Goal: Task Accomplishment & Management: Use online tool/utility

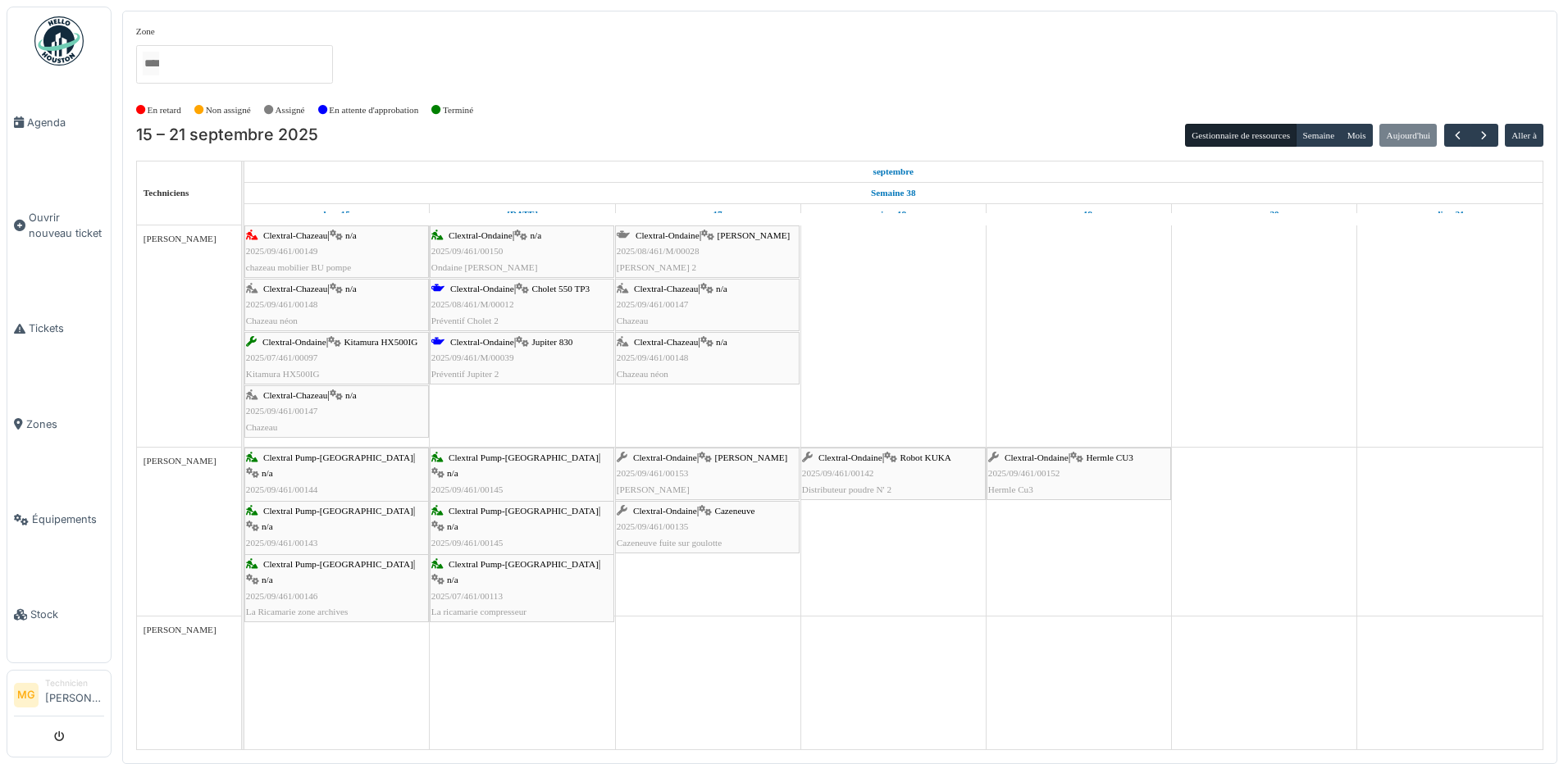
click at [699, 300] on div "Clextral-Chazeau | n/a 2025/09/461/00147 Chazeau" at bounding box center [706, 305] width 181 height 48
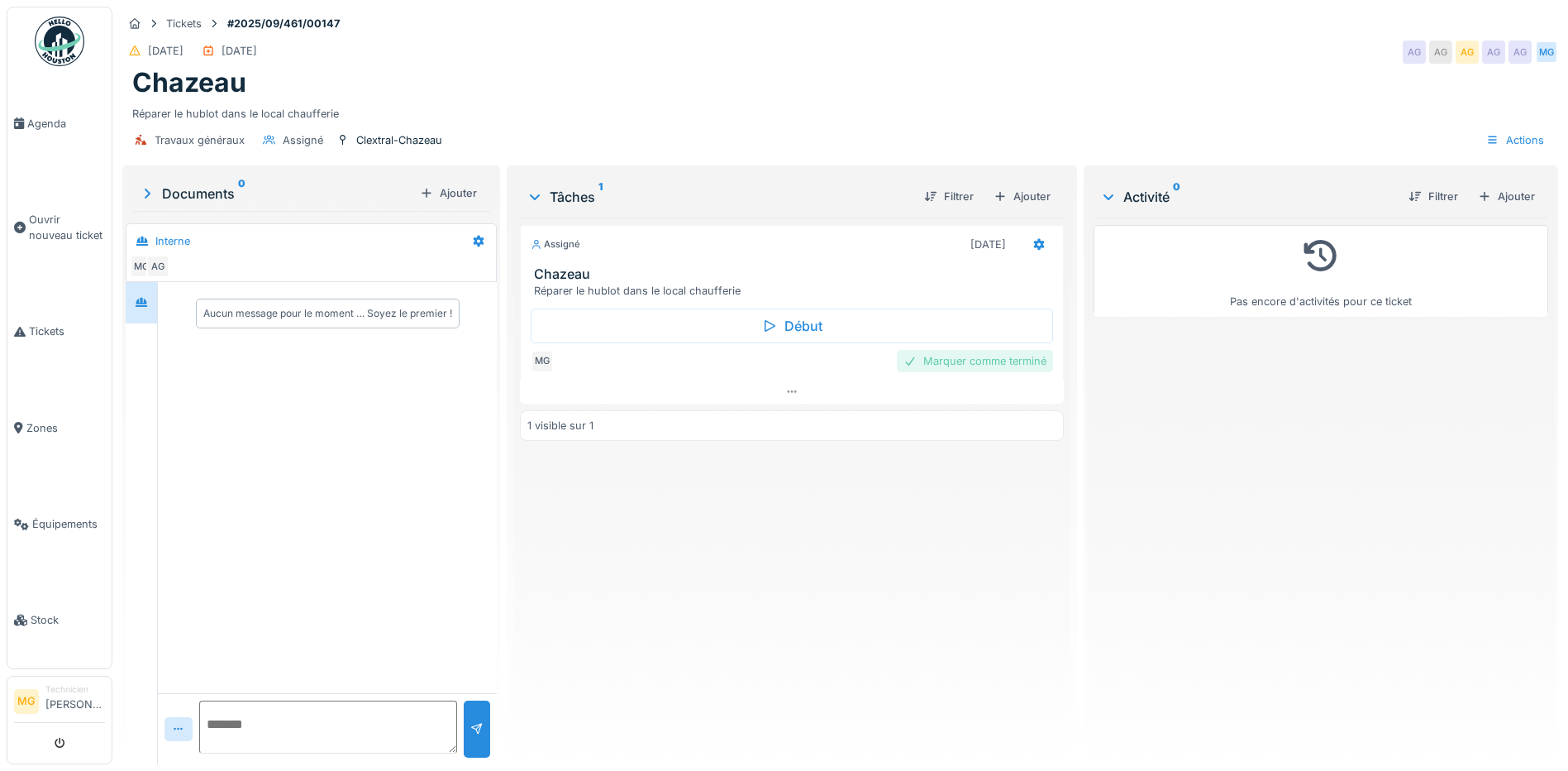
click at [948, 360] on div "Marquer comme terminé" at bounding box center [974, 361] width 157 height 22
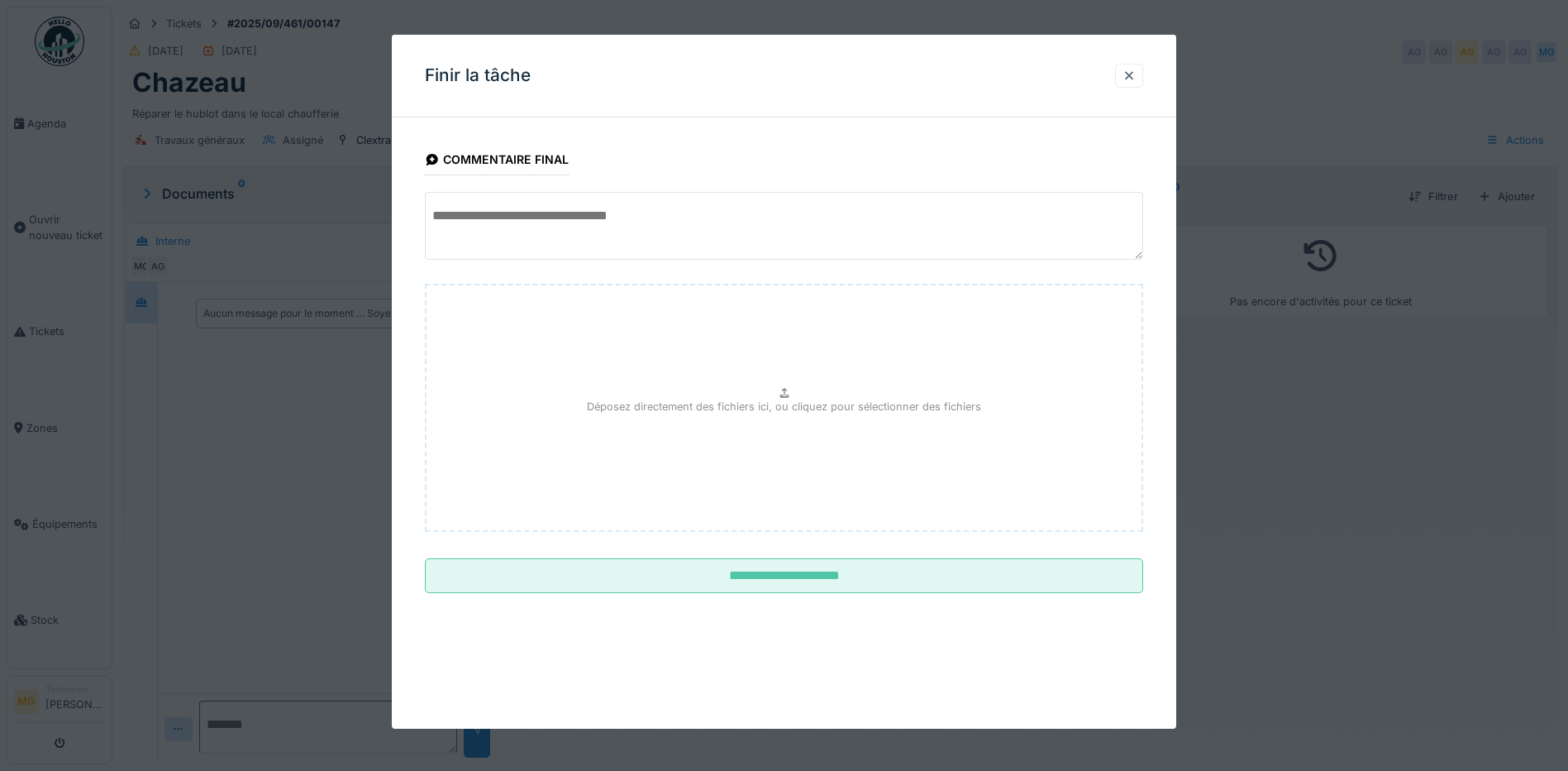
click at [579, 235] on textarea at bounding box center [784, 225] width 719 height 68
click at [1134, 70] on div at bounding box center [1129, 75] width 13 height 16
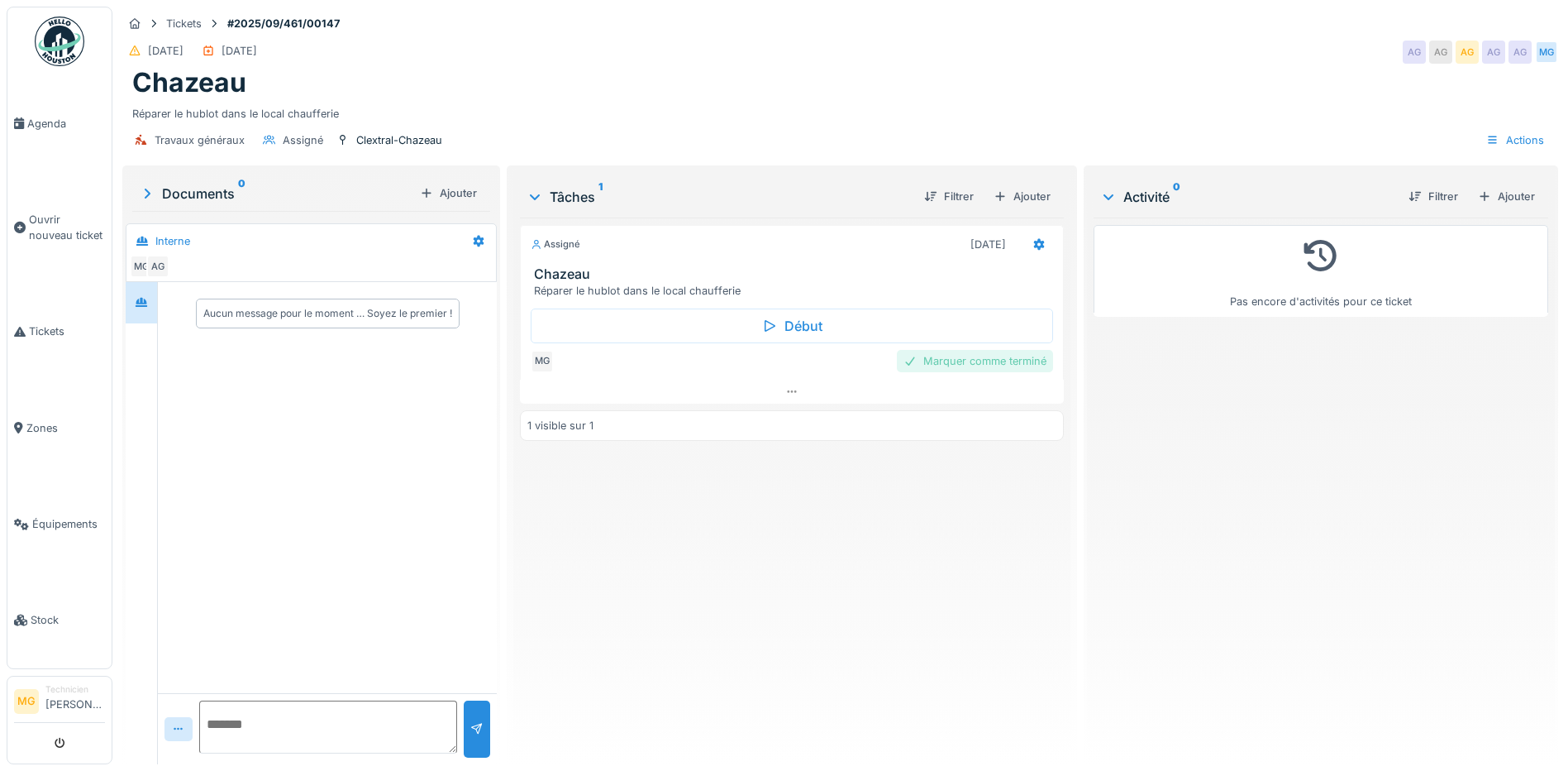
click at [961, 360] on div "Marquer comme terminé" at bounding box center [974, 361] width 157 height 22
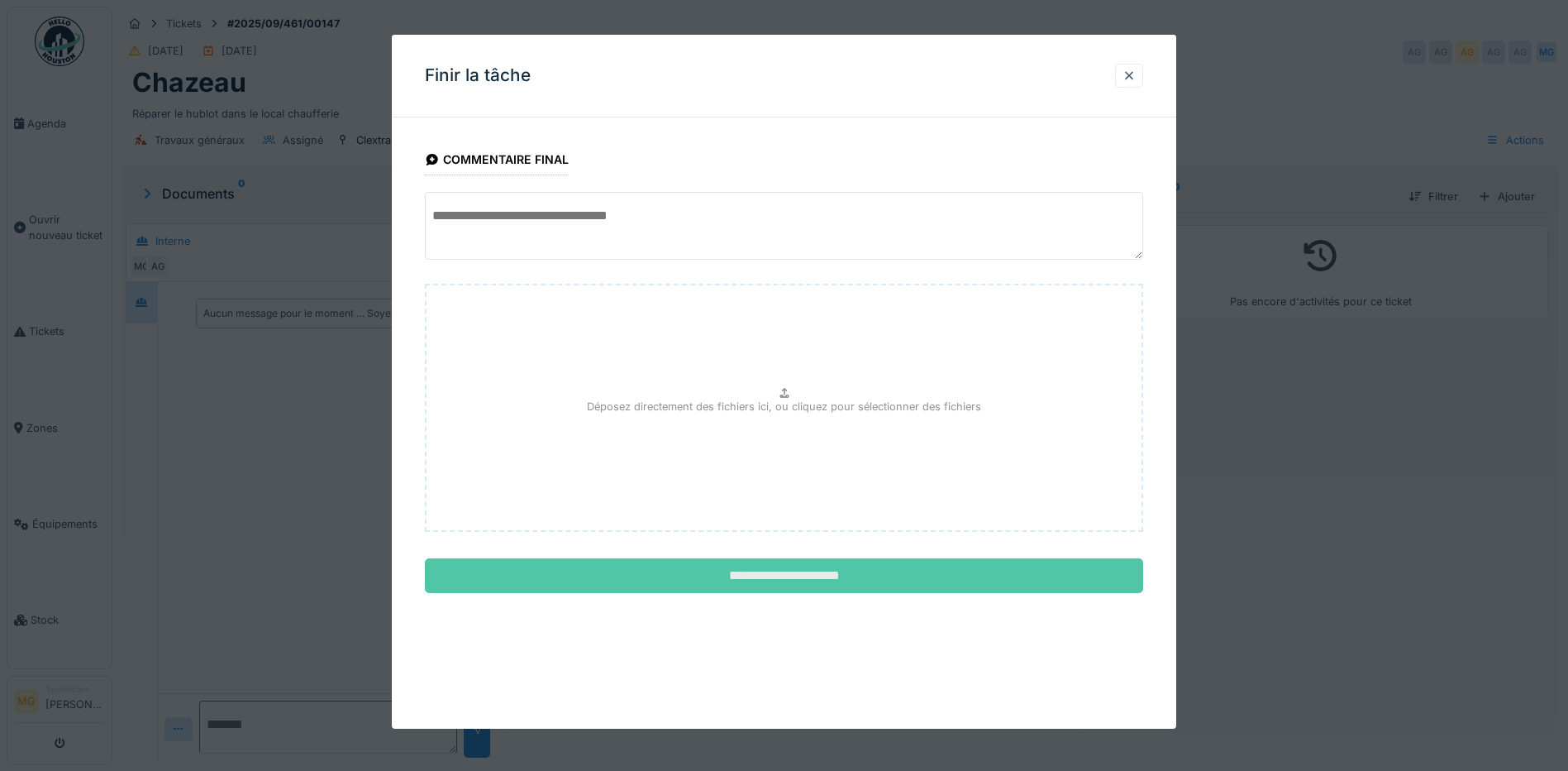
click at [802, 578] on input "**********" at bounding box center [784, 575] width 719 height 34
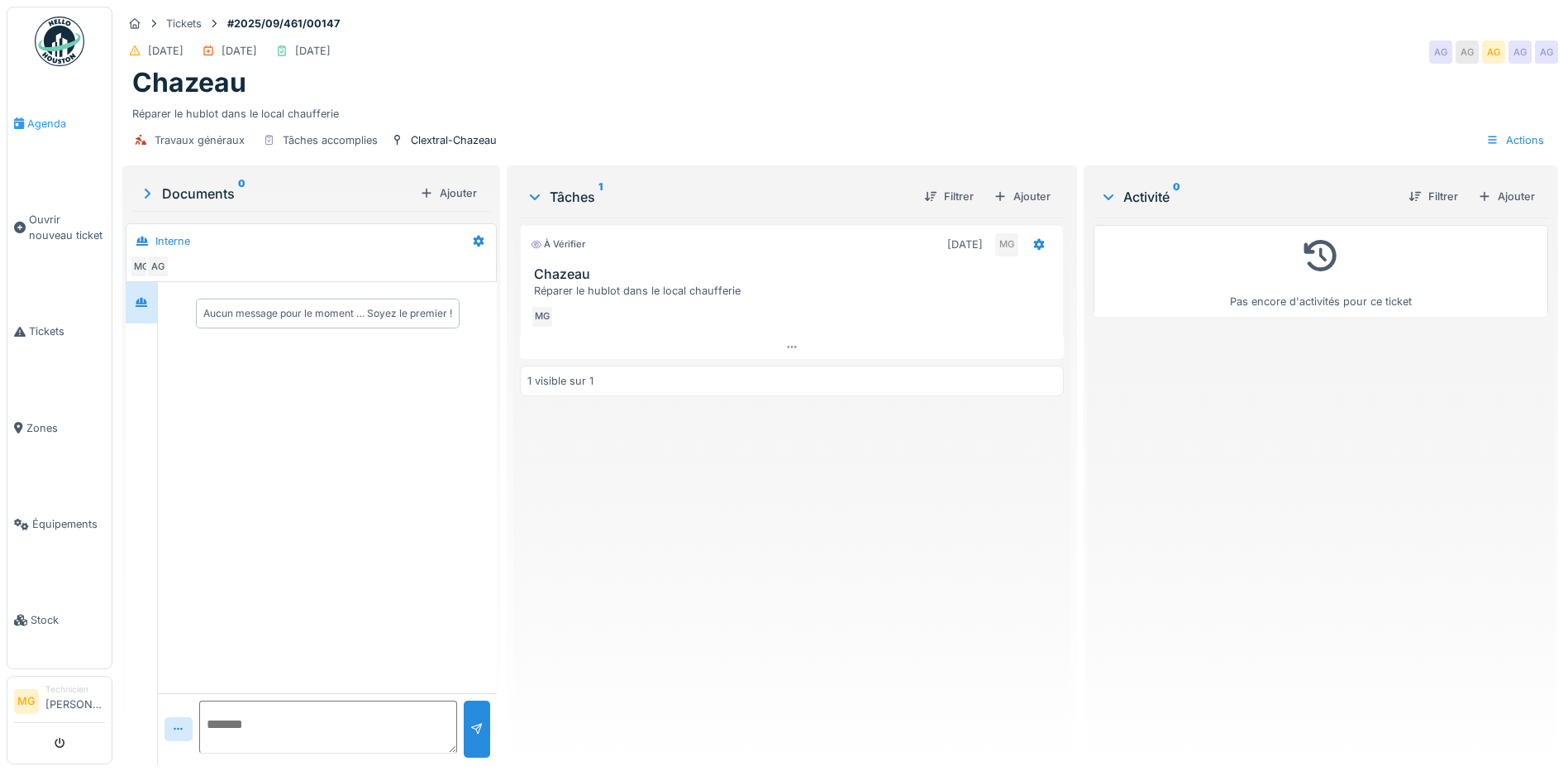
click at [28, 116] on span "Agenda" at bounding box center [66, 123] width 78 height 16
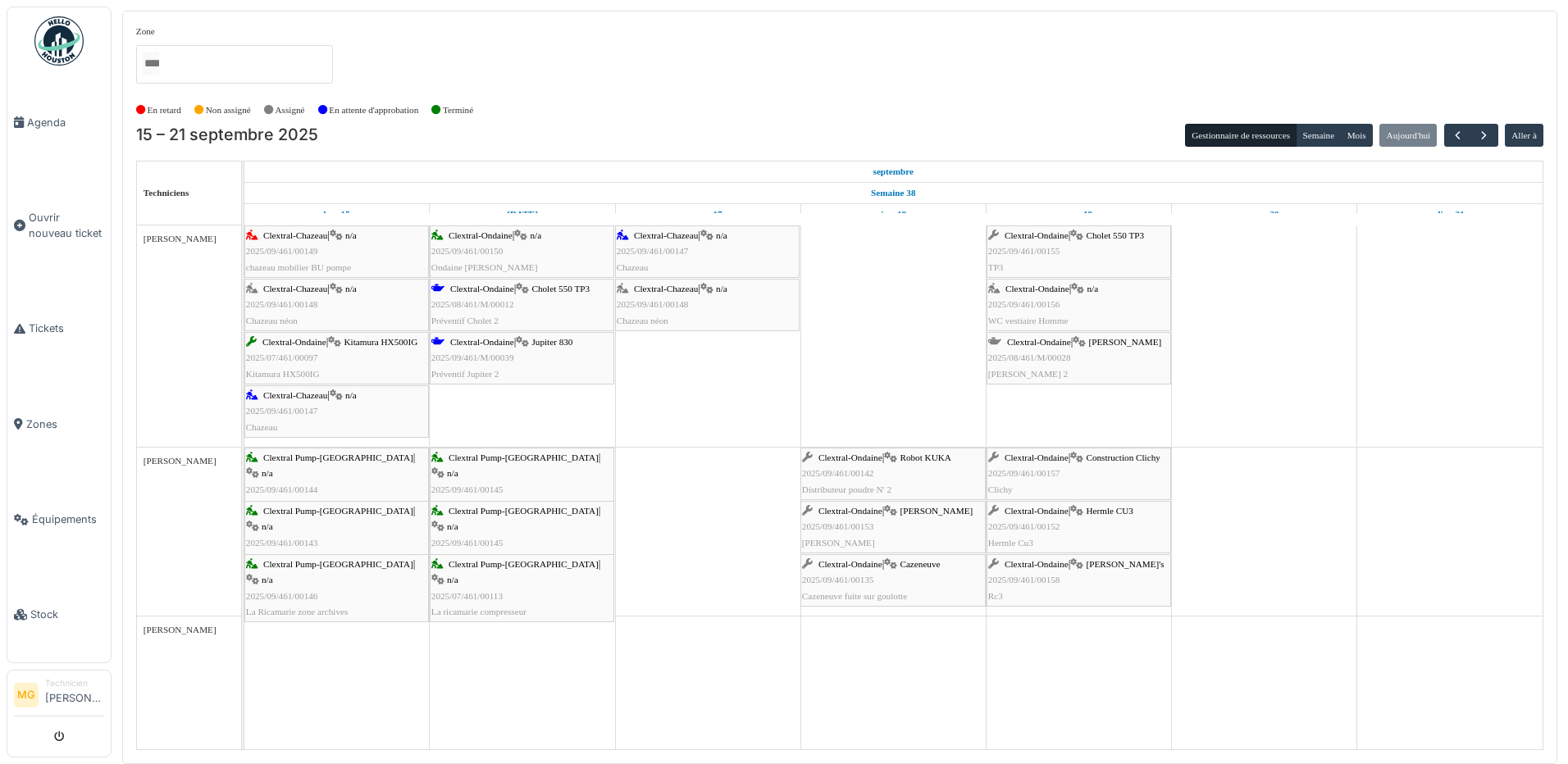
click at [713, 248] on div "Clextral-Chazeau | n/a 2025/09/461/00147 [GEOGRAPHIC_DATA]" at bounding box center [706, 252] width 181 height 48
click at [696, 301] on div "Clextral-Chazeau | n/a 2025/09/461/00148 Chazeau néon" at bounding box center [706, 305] width 181 height 48
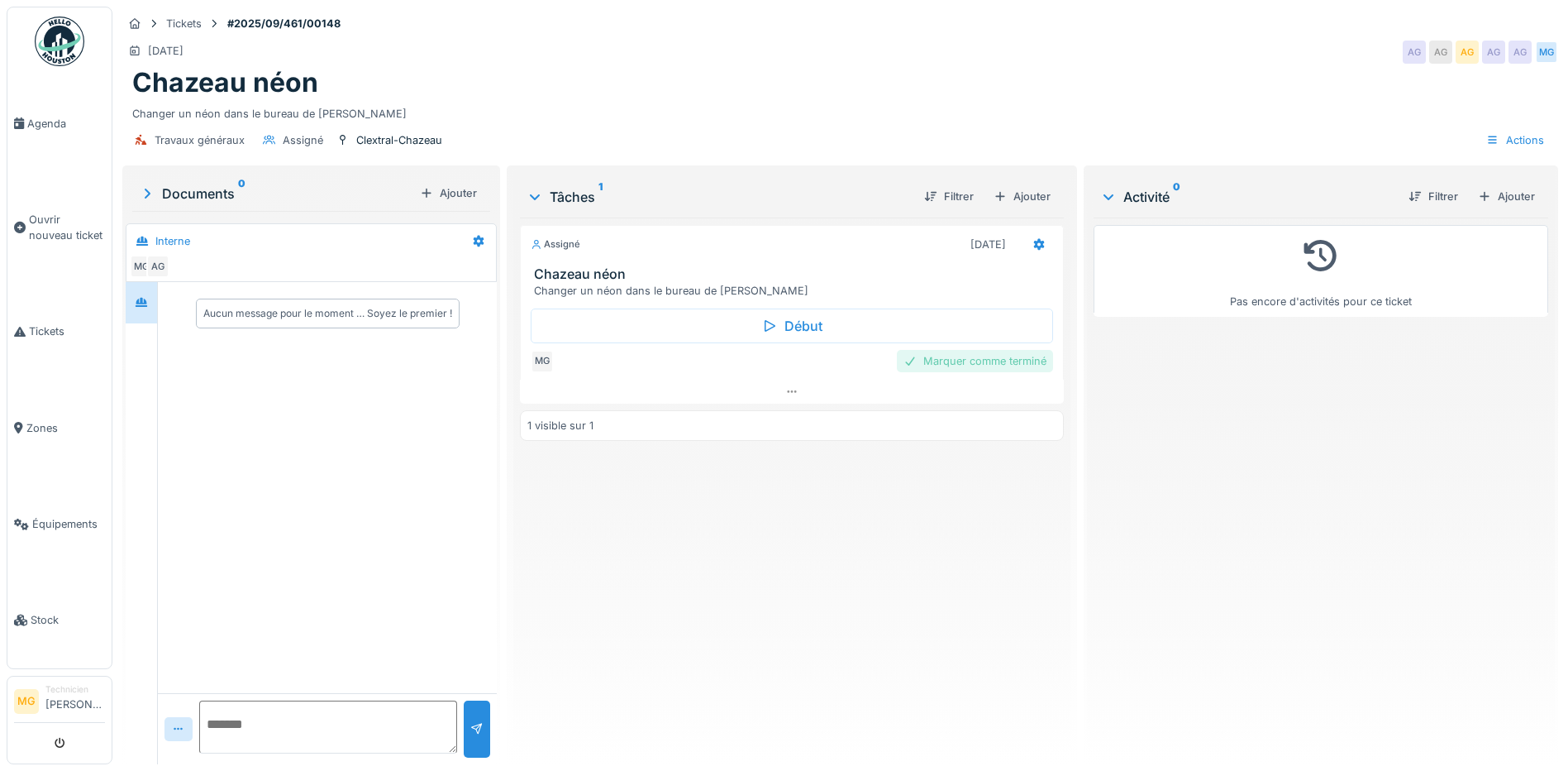
click at [937, 364] on div "Marquer comme terminé" at bounding box center [974, 361] width 157 height 22
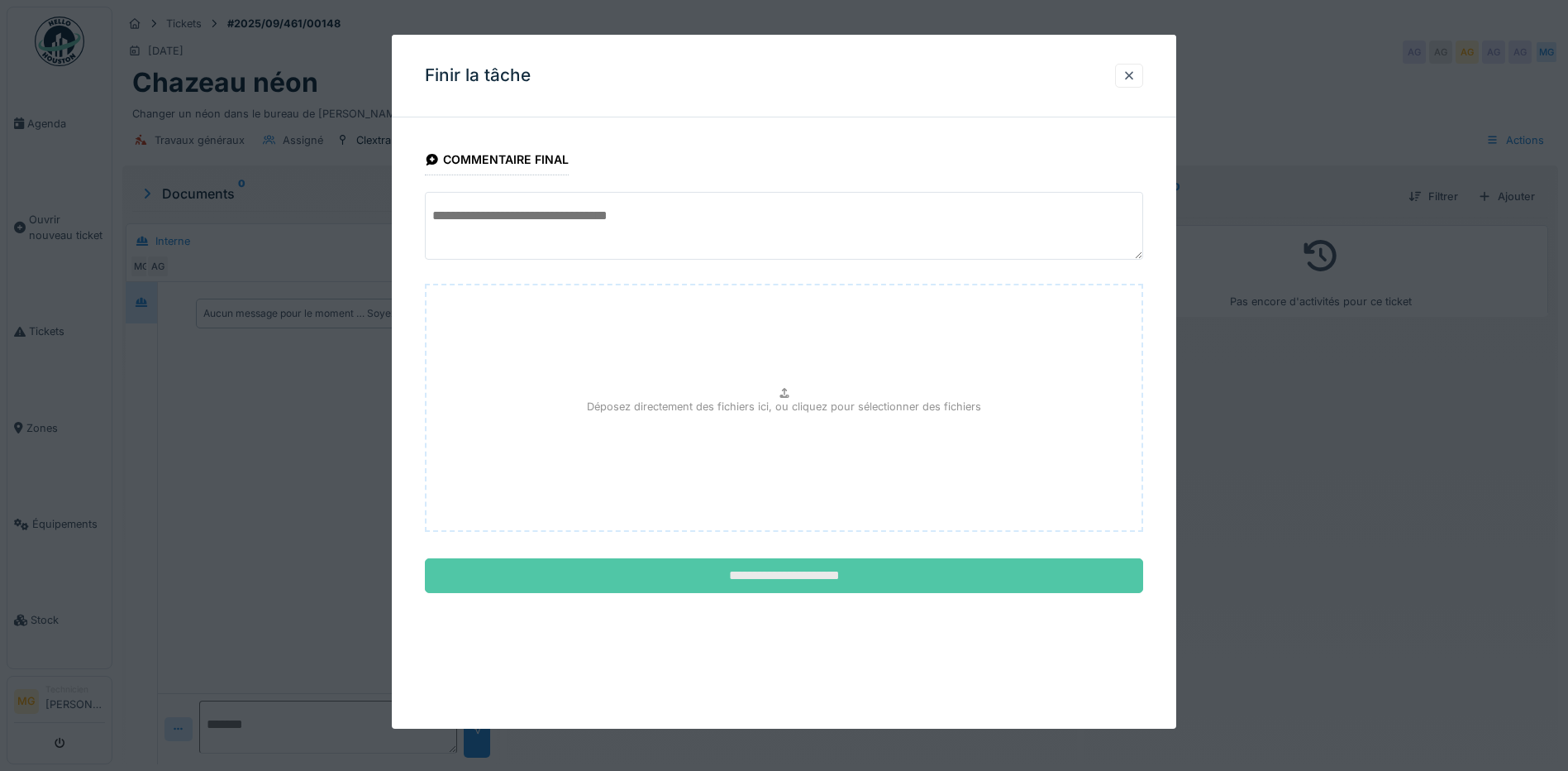
click at [884, 585] on input "**********" at bounding box center [784, 575] width 719 height 34
